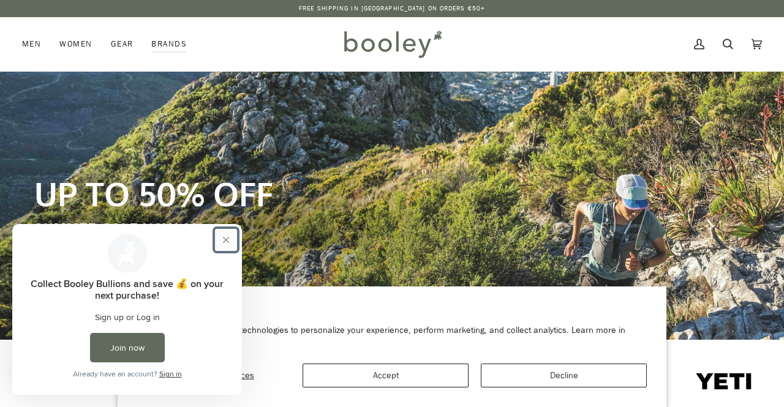
click at [227, 240] on button "Close prompt" at bounding box center [226, 240] width 22 height 22
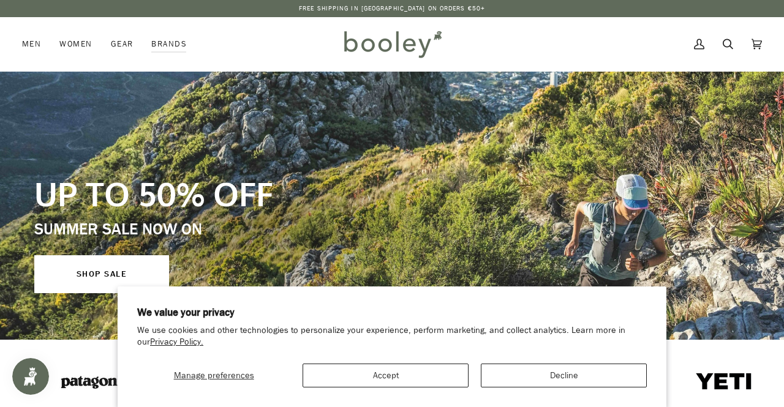
scroll to position [321, 0]
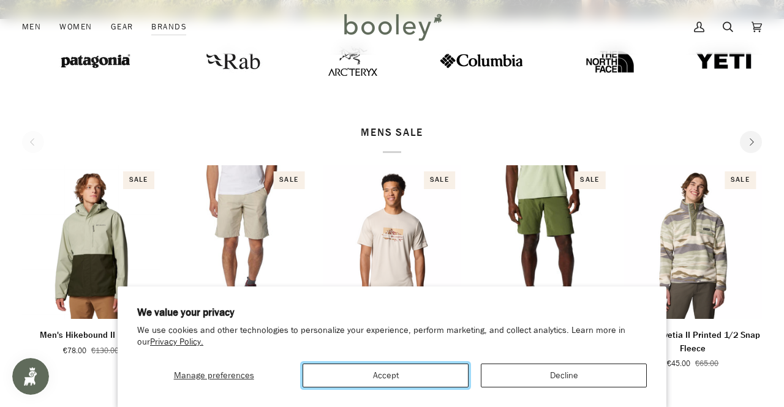
click at [396, 381] on button "Accept" at bounding box center [385, 376] width 166 height 24
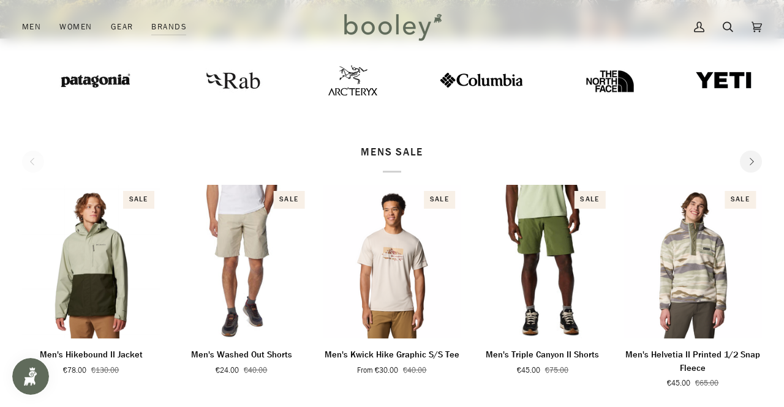
scroll to position [300, 0]
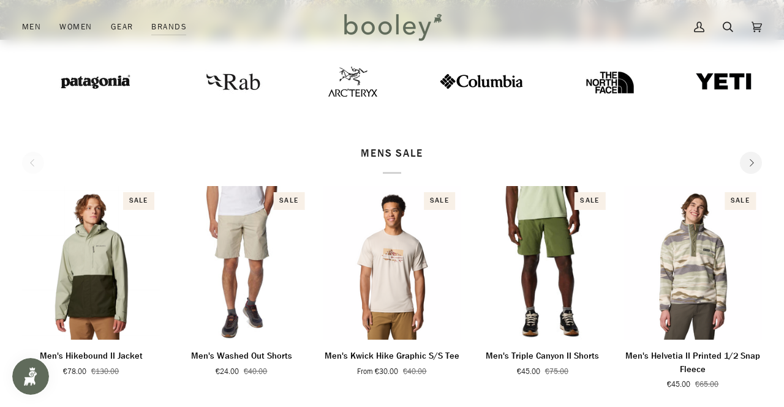
click at [757, 159] on button "Next" at bounding box center [751, 163] width 22 height 22
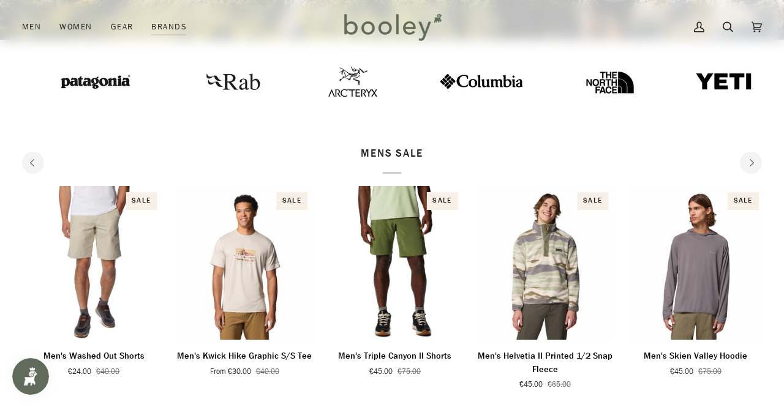
click at [757, 159] on button "Next" at bounding box center [751, 163] width 22 height 22
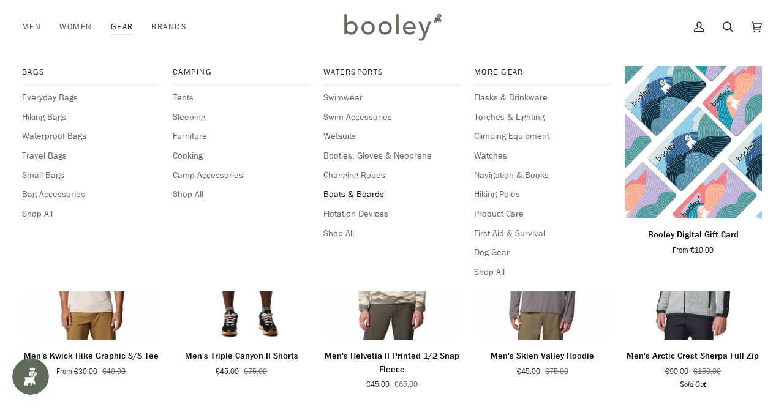
click at [351, 196] on span "Boats & Boards" at bounding box center [391, 194] width 137 height 13
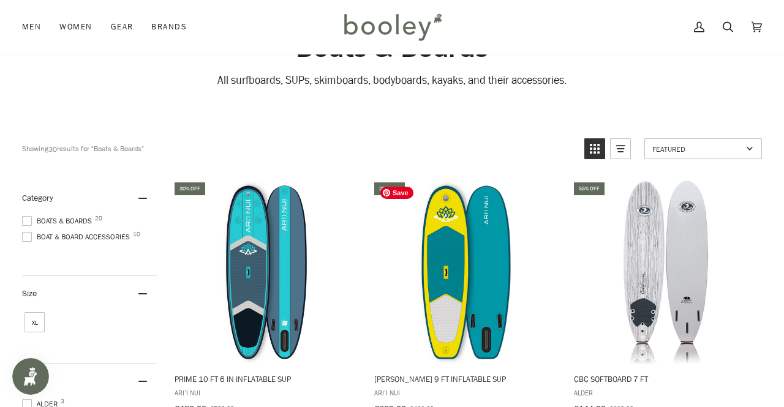
scroll to position [64, 0]
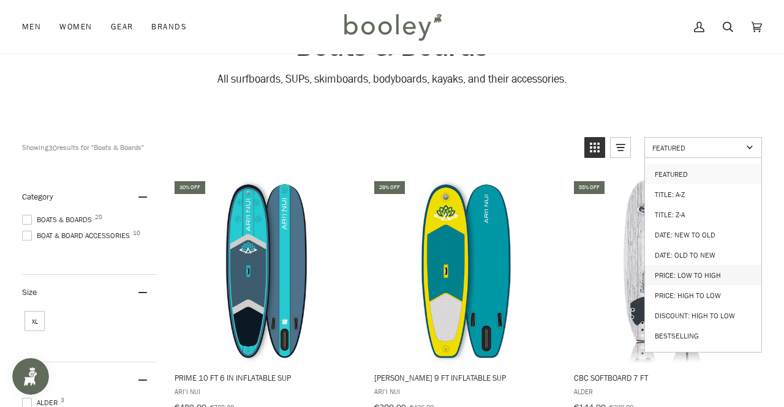
click at [676, 268] on link "Price: Low to High" at bounding box center [703, 275] width 116 height 20
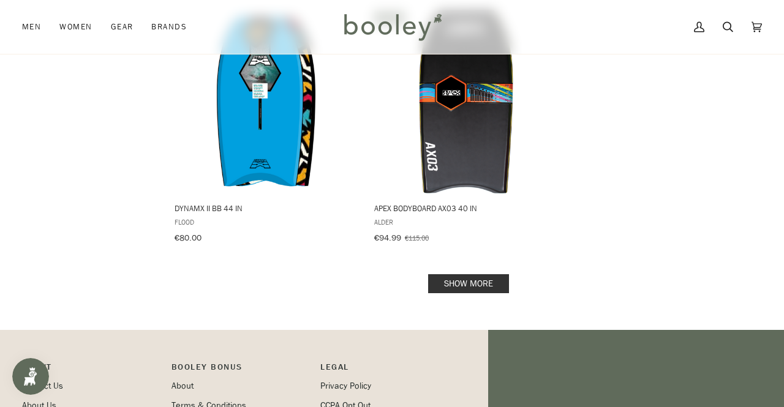
scroll to position [1778, 0]
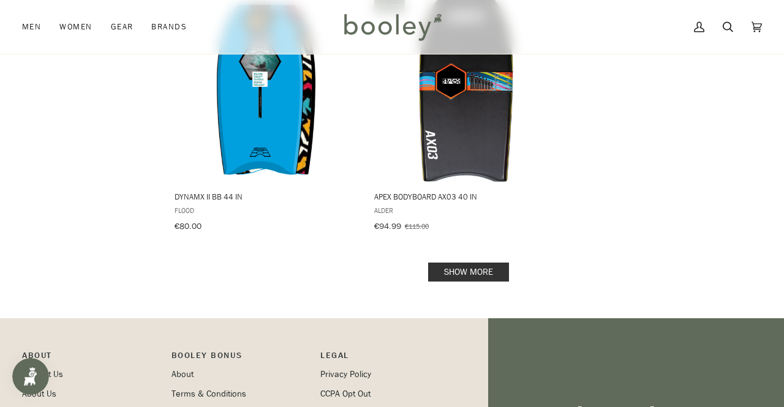
click at [454, 263] on link "Show more" at bounding box center [468, 272] width 81 height 19
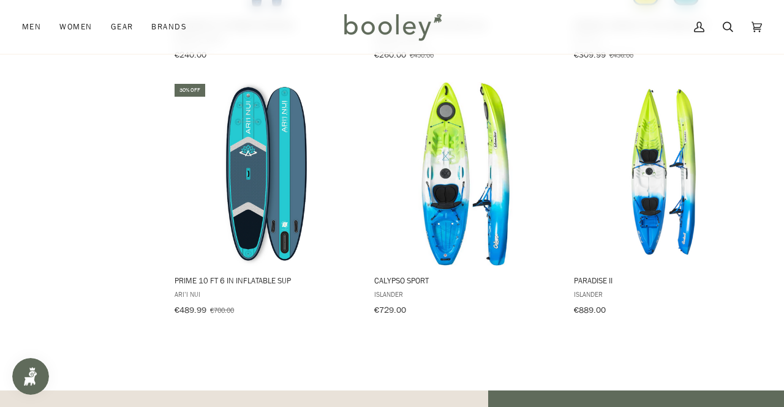
scroll to position [2464, 0]
